Goal: Task Accomplishment & Management: Manage account settings

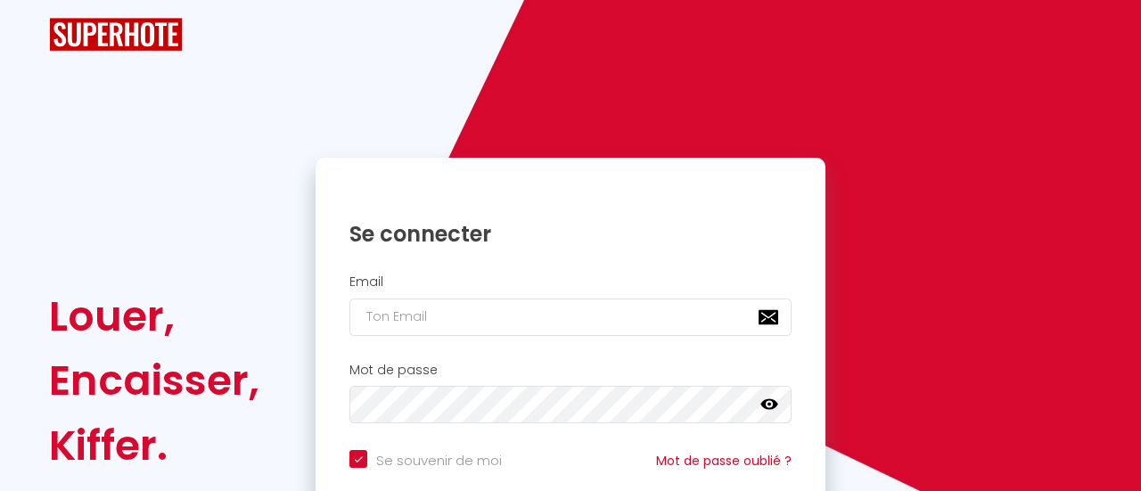
checkbox input "true"
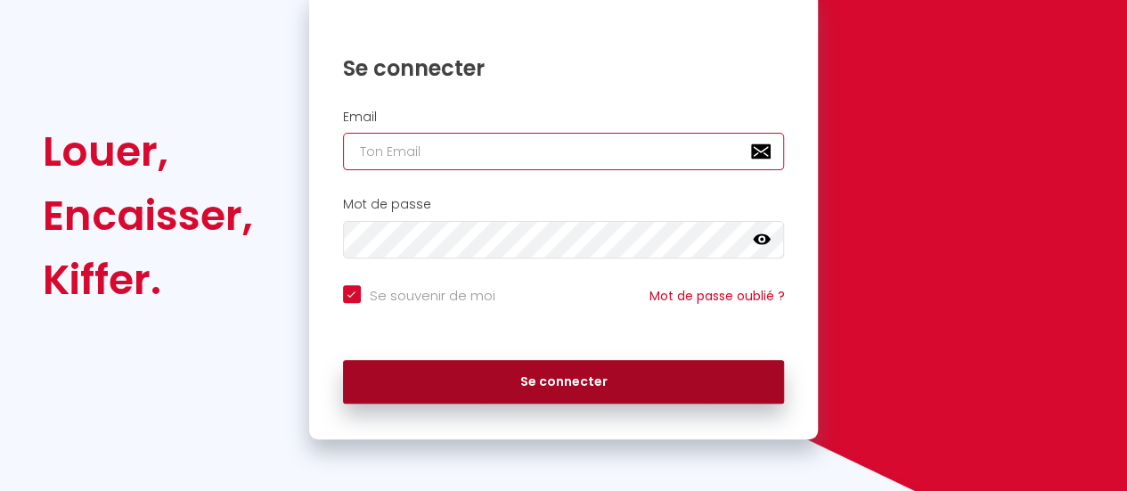
type input "[EMAIL_ADDRESS][DOMAIN_NAME]"
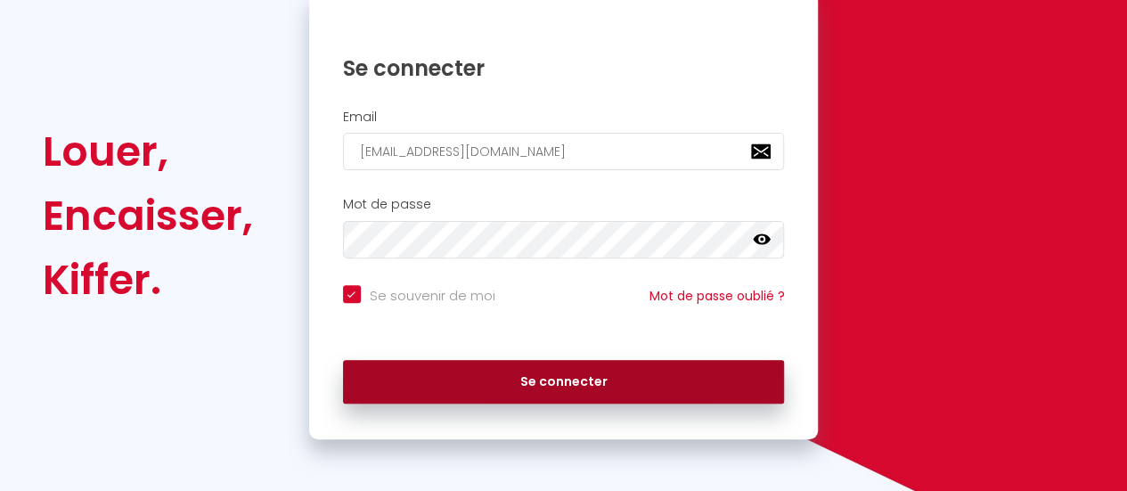
click at [576, 387] on button "Se connecter" at bounding box center [564, 382] width 442 height 45
checkbox input "true"
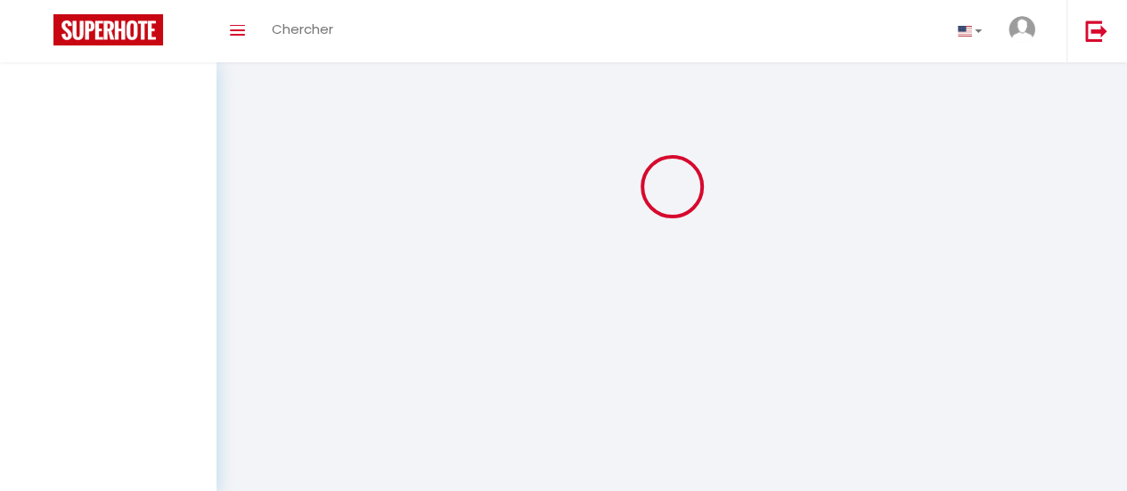
scroll to position [0, 0]
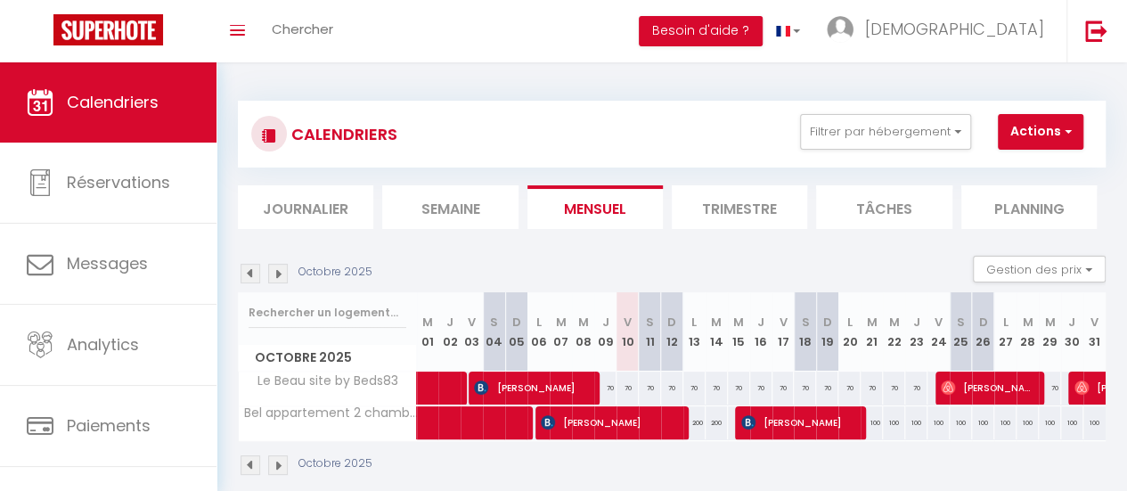
click at [277, 269] on img at bounding box center [278, 274] width 20 height 20
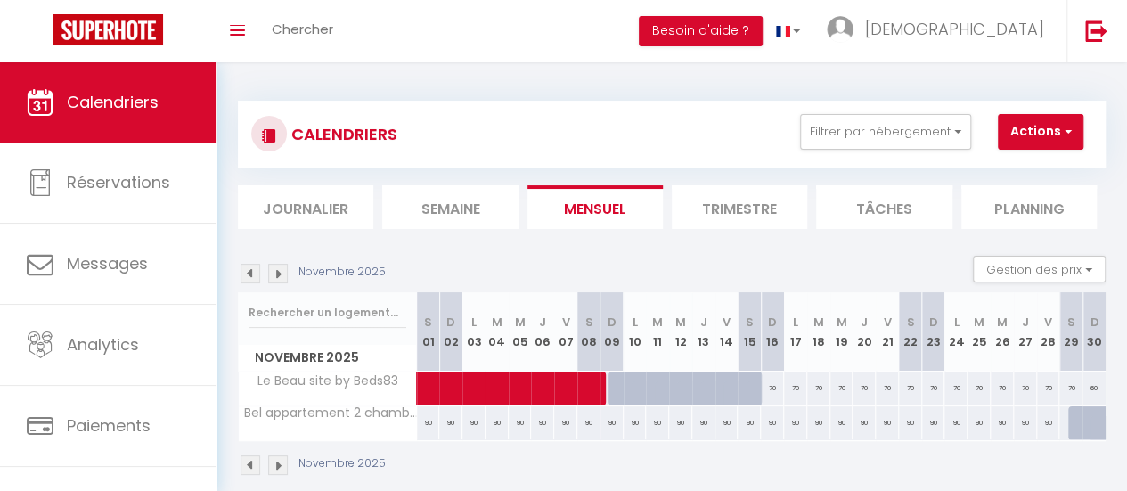
click at [248, 266] on img at bounding box center [251, 274] width 20 height 20
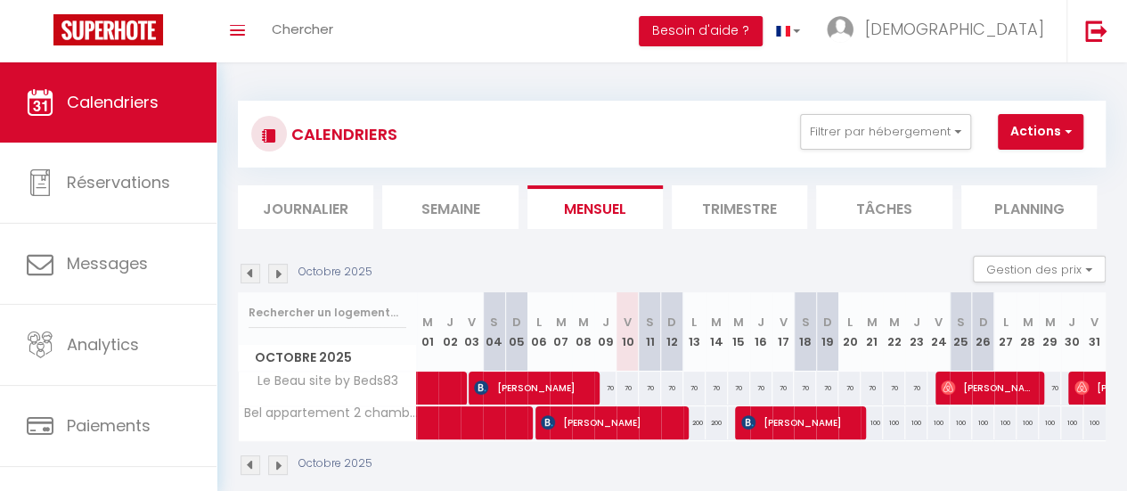
scroll to position [62, 0]
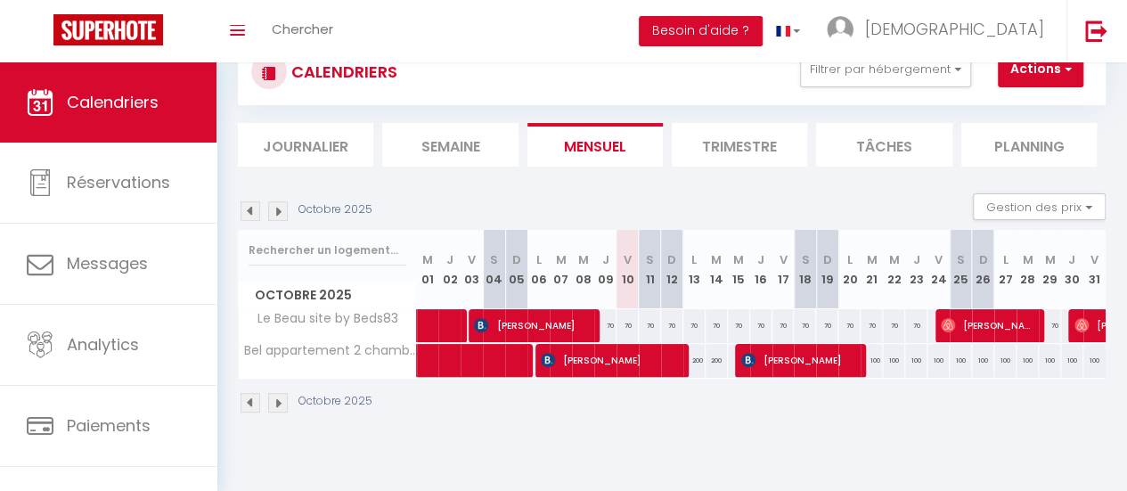
click at [639, 324] on div "70" at bounding box center [650, 325] width 22 height 33
type input "70"
type input "Sam 11 Octobre 2025"
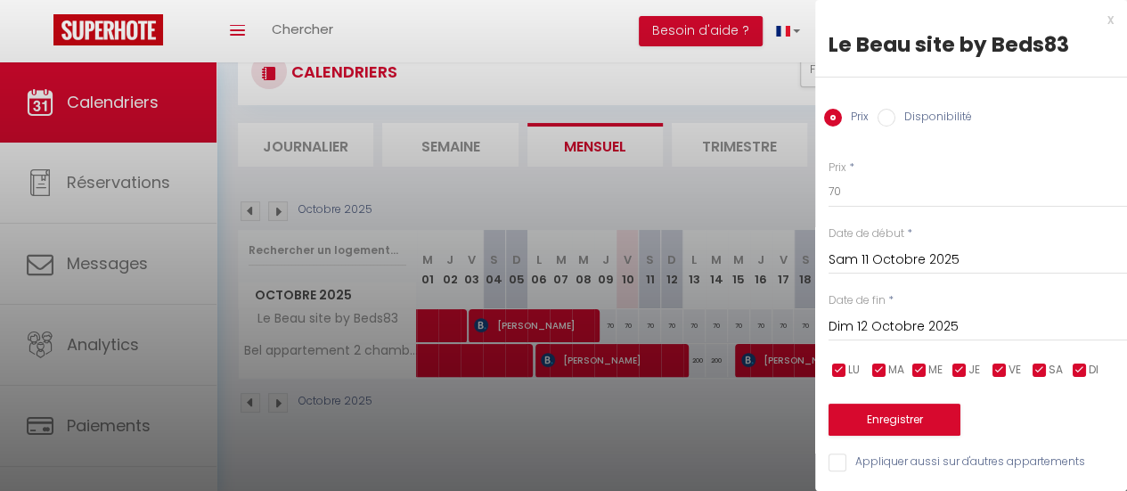
click at [891, 324] on input "Dim 12 Octobre 2025" at bounding box center [978, 326] width 299 height 23
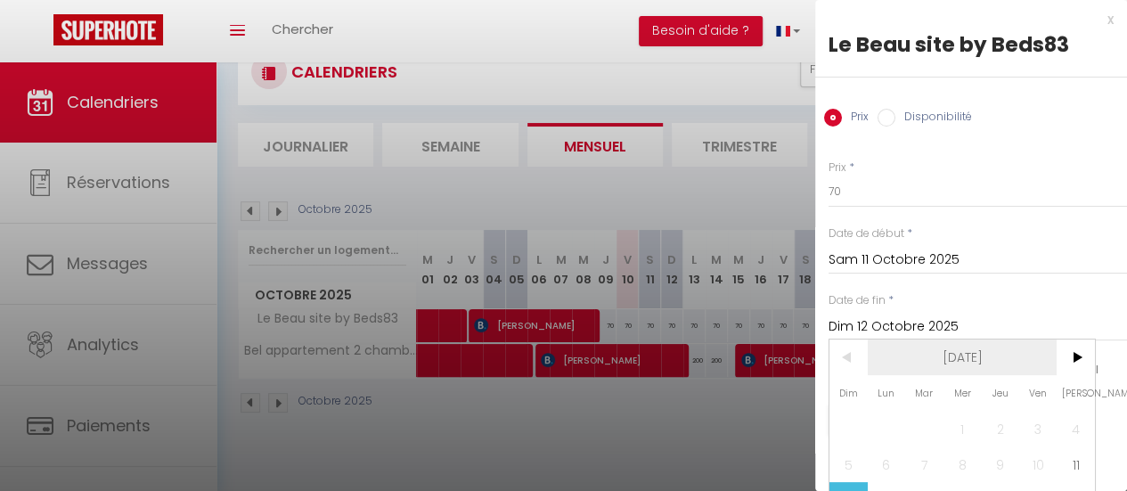
scroll to position [89, 0]
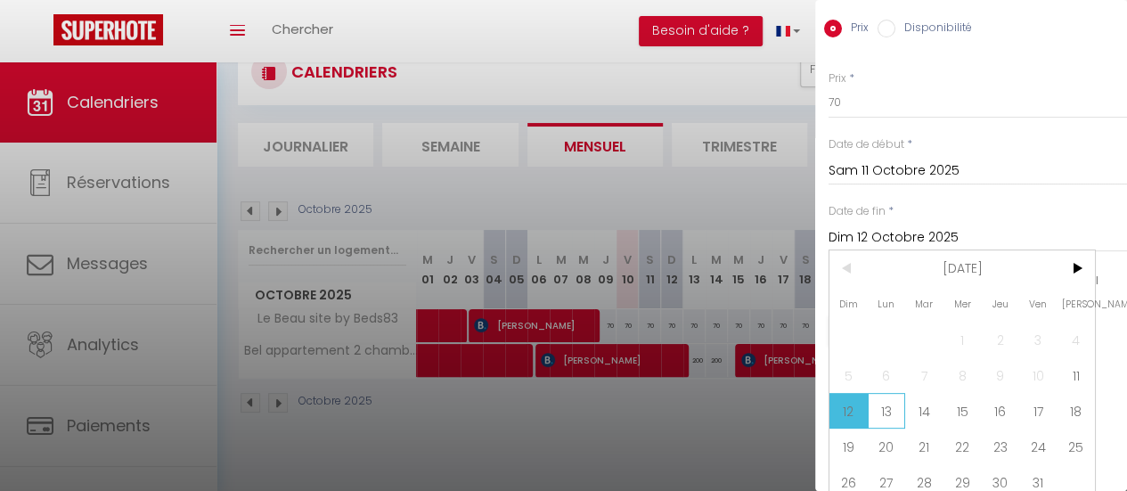
click at [884, 406] on span "13" at bounding box center [887, 411] width 38 height 36
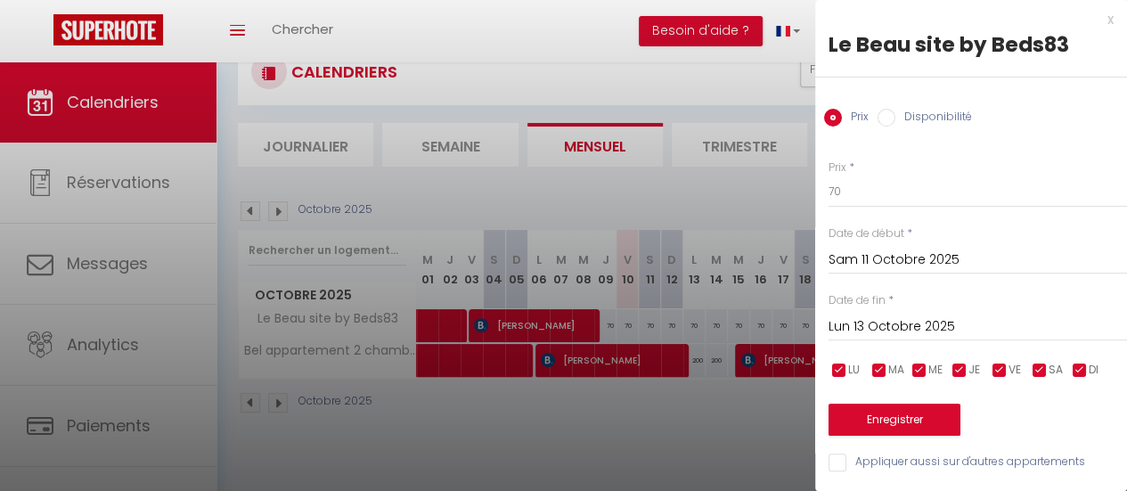
scroll to position [12, 0]
click at [896, 315] on input "Lun 13 Octobre 2025" at bounding box center [978, 326] width 299 height 23
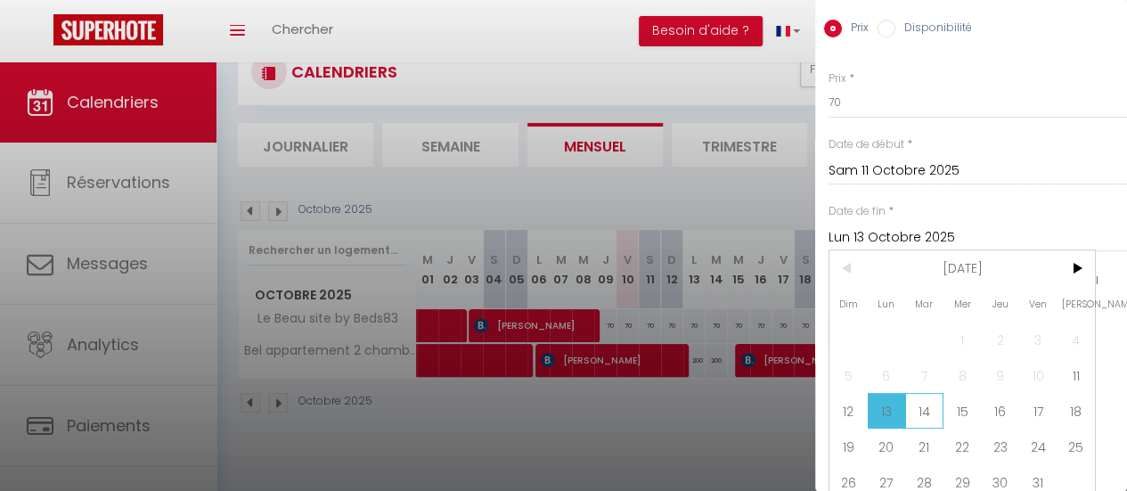
click at [925, 413] on span "14" at bounding box center [924, 411] width 38 height 36
type input "[DATE]"
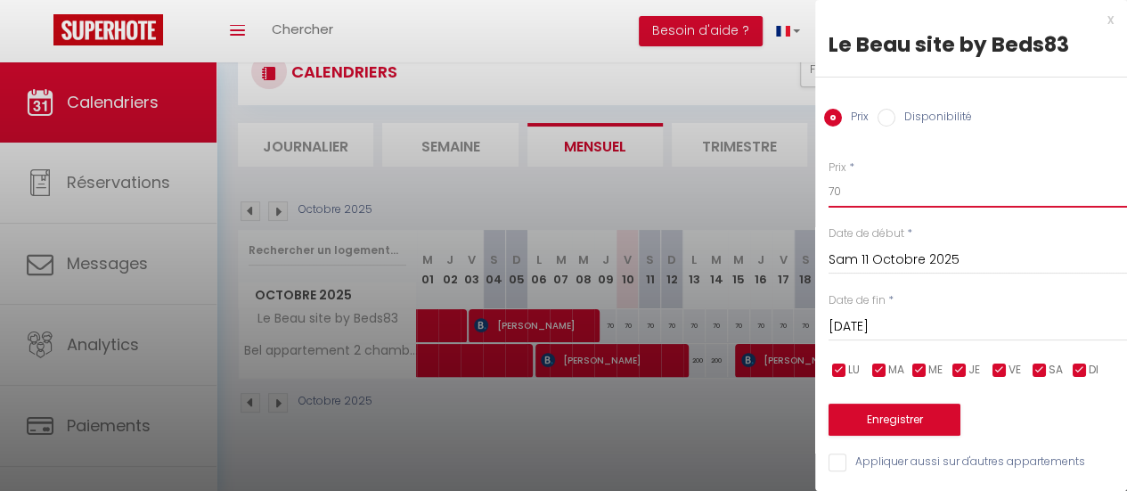
click at [837, 177] on input "70" at bounding box center [978, 192] width 299 height 32
click at [843, 180] on input "70" at bounding box center [978, 192] width 299 height 32
type input "7"
type input "65"
click at [900, 404] on button "Enregistrer" at bounding box center [895, 420] width 132 height 32
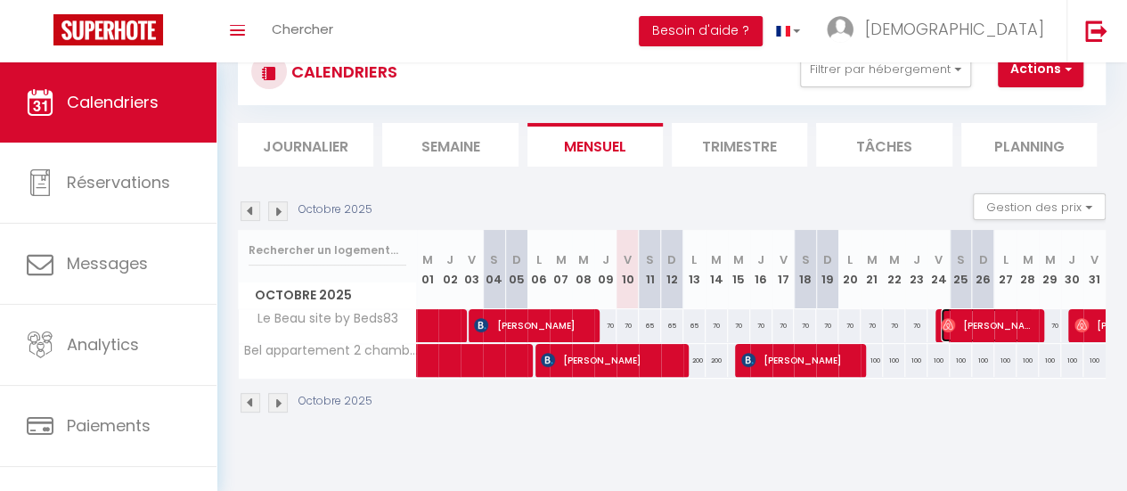
click at [994, 325] on span "[PERSON_NAME]" at bounding box center [987, 325] width 93 height 34
select select "OK"
select select "0"
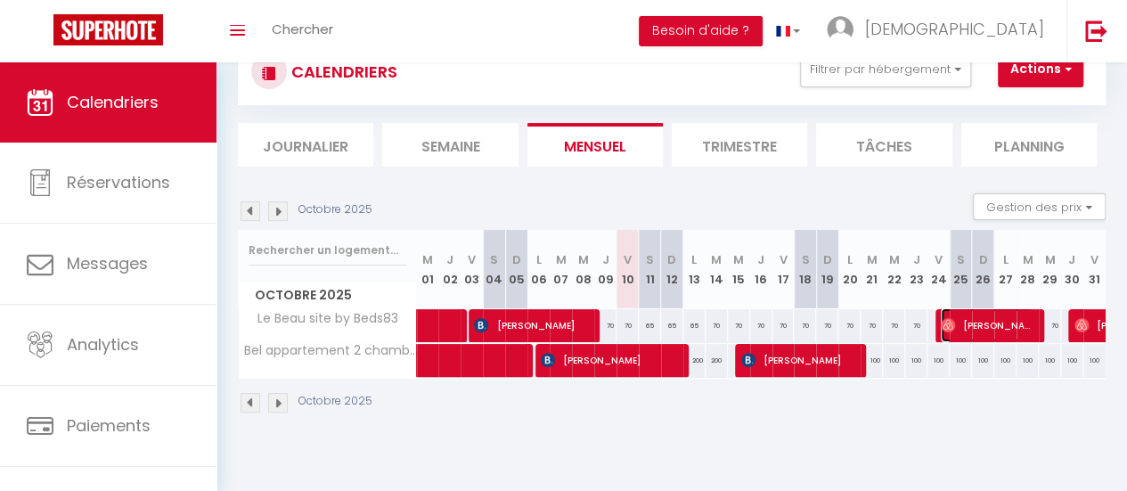
select select "1"
select select
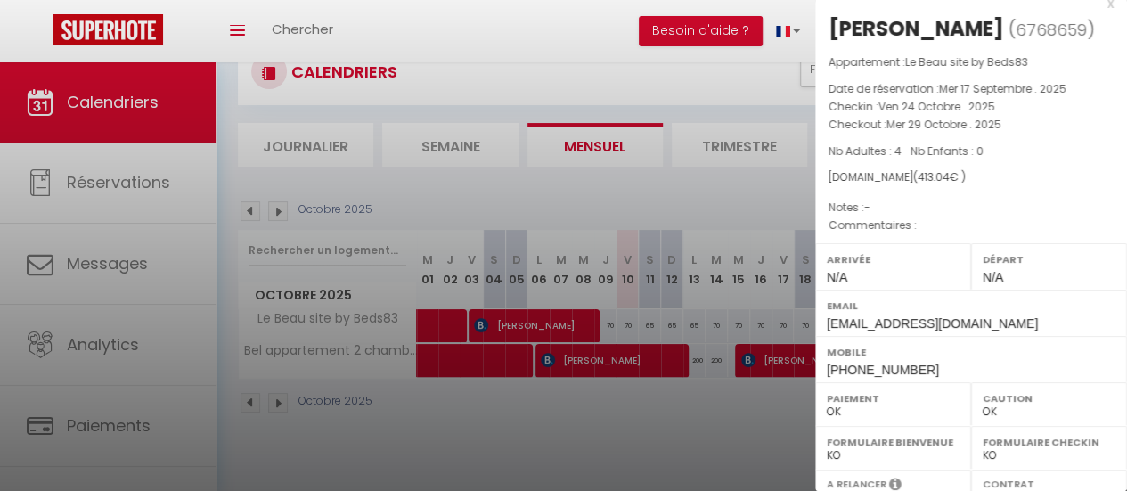
scroll to position [0, 0]
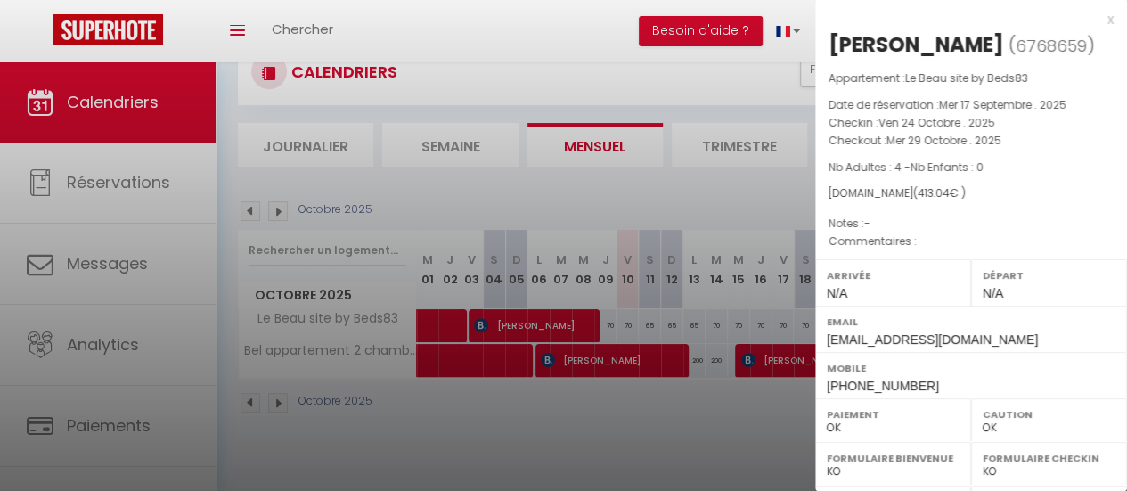
click at [661, 199] on div at bounding box center [563, 245] width 1127 height 491
